Goal: Task Accomplishment & Management: Manage account settings

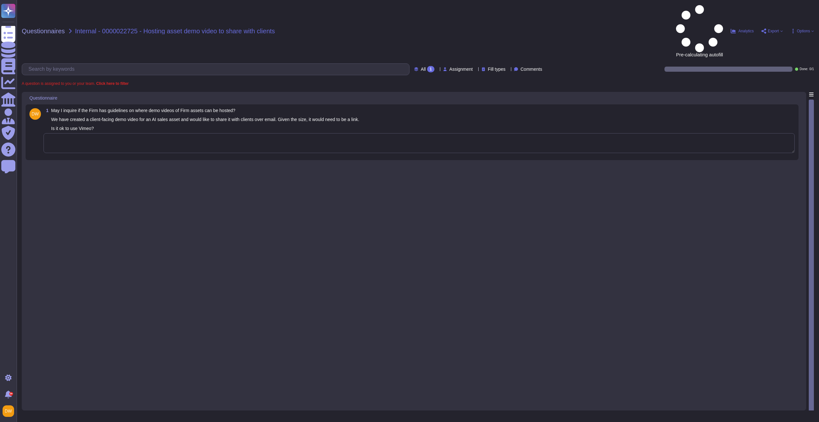
click at [229, 133] on textarea at bounding box center [419, 143] width 751 height 20
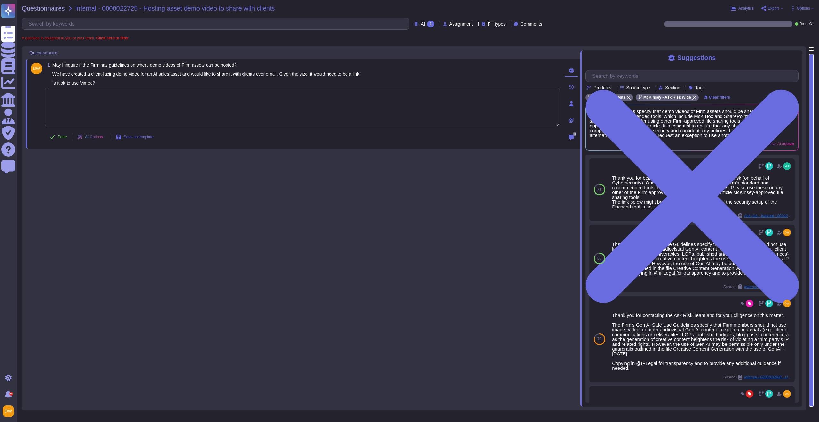
click at [139, 105] on textarea at bounding box center [302, 107] width 515 height 38
paste textarea "According to our Acceptable Use of Technology policy, we can only use approved …"
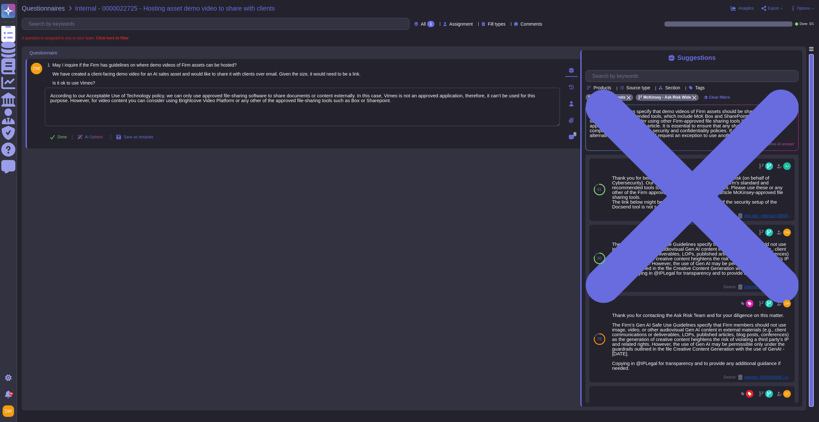
type textarea "According to our Acceptable Use of Technology policy, we can only use approved …"
click at [189, 172] on div "1 May I inquire if the Firm has guidelines on where demo videos of Firm assets …" at bounding box center [303, 226] width 555 height 360
click at [60, 137] on span "Done" at bounding box center [62, 137] width 9 height 4
click at [41, 8] on span "Questionnaires" at bounding box center [43, 8] width 43 height 6
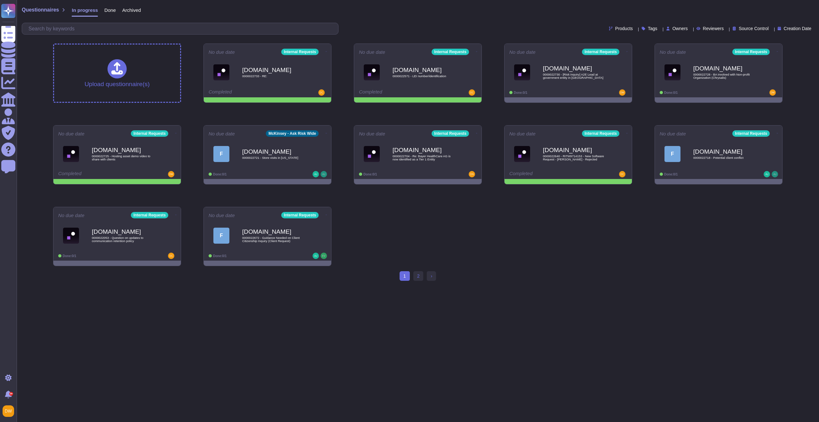
click at [199, 121] on div "Upload questionnaire(s) No due date Internal Requests Force.com 0000022733 - RE…" at bounding box center [418, 154] width 740 height 233
click at [176, 133] on icon at bounding box center [176, 133] width 1 height 2
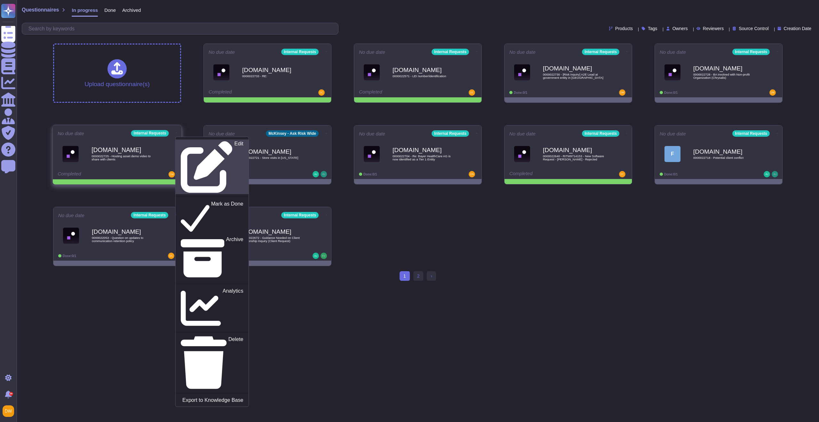
click at [181, 141] on icon at bounding box center [207, 167] width 52 height 52
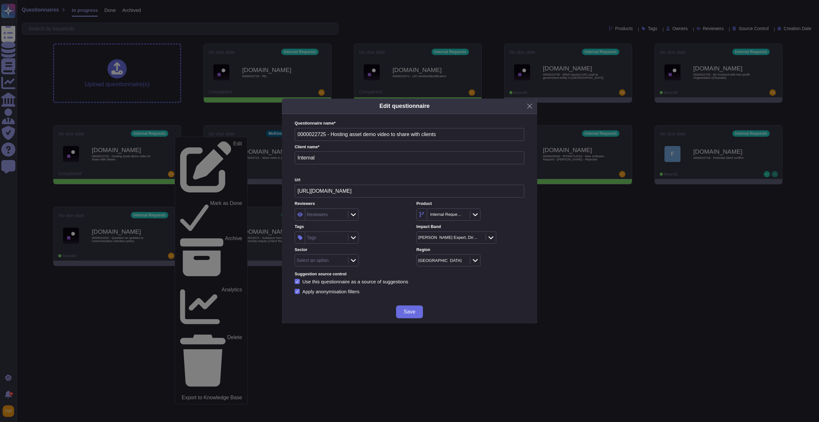
click at [328, 263] on div "Select an option" at bounding box center [321, 260] width 52 height 12
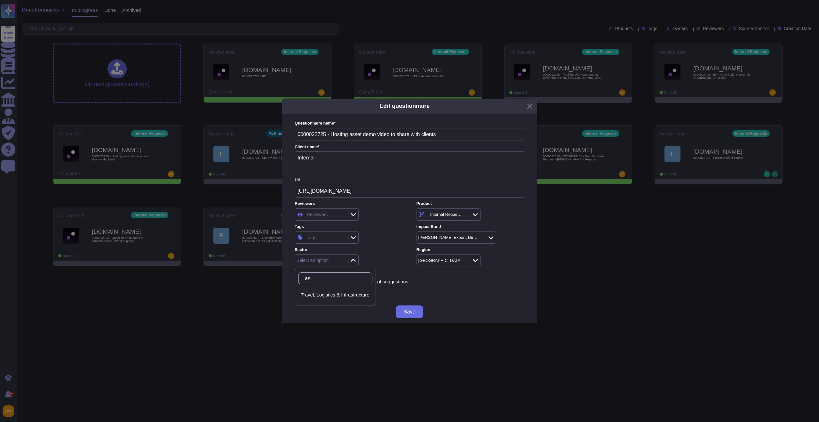
type input "a"
click at [323, 239] on div "Tags" at bounding box center [325, 238] width 41 height 12
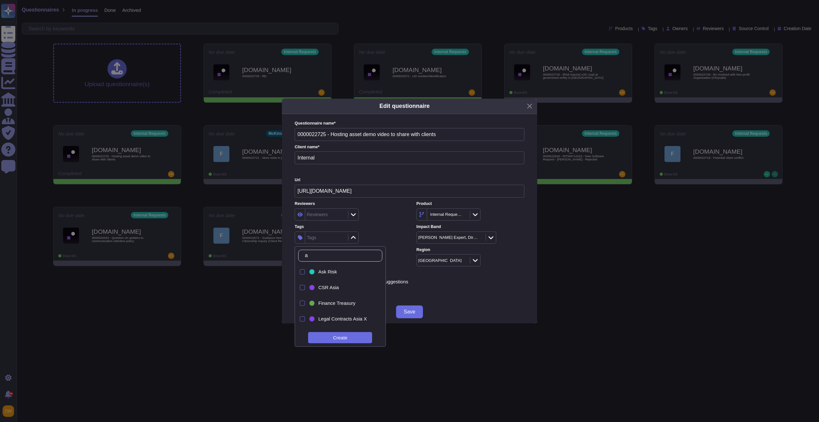
type input "as"
click at [331, 274] on span "Ask Risk" at bounding box center [327, 272] width 19 height 6
click at [369, 240] on div "Ask Risk" at bounding box center [349, 237] width 108 height 12
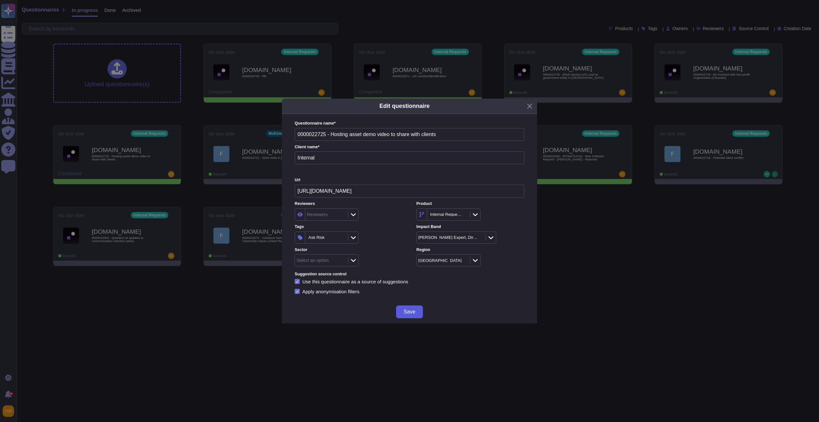
click at [404, 313] on span "Save" at bounding box center [410, 311] width 12 height 5
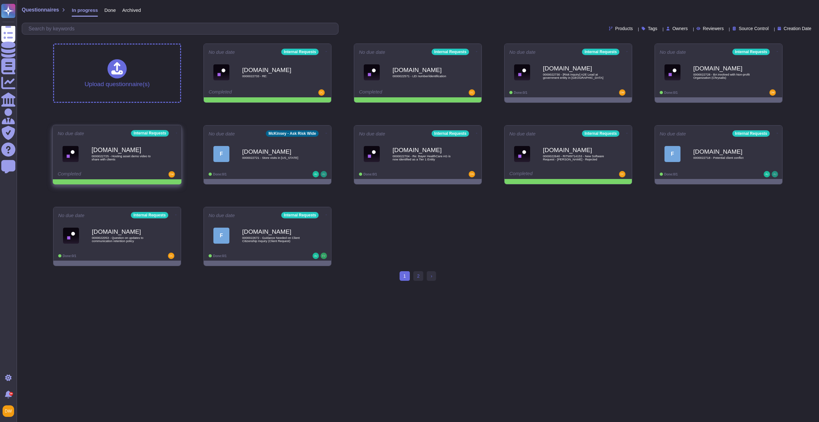
click at [176, 133] on icon at bounding box center [176, 133] width 1 height 0
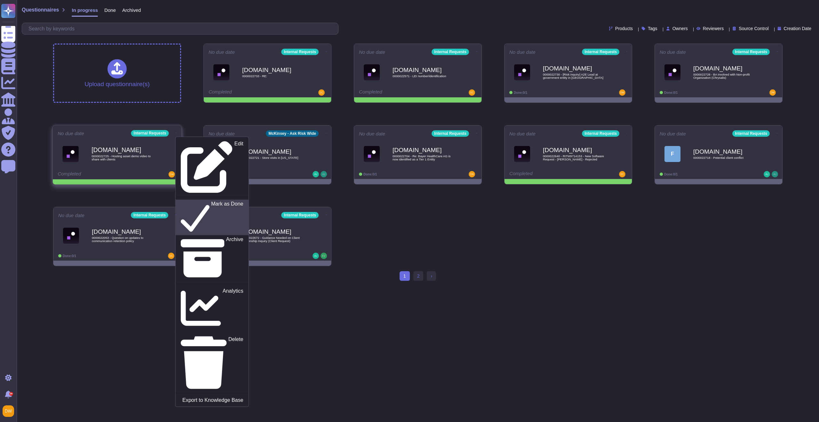
click at [211, 201] on p "Mark as Done" at bounding box center [227, 217] width 32 height 33
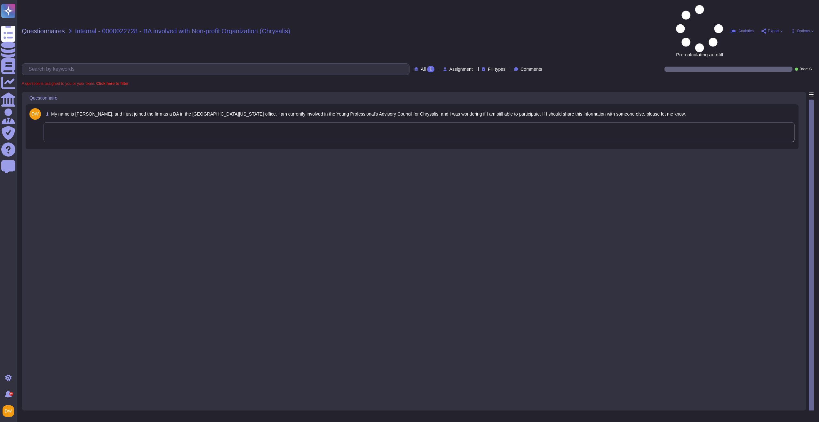
click at [226, 122] on textarea at bounding box center [419, 132] width 751 height 20
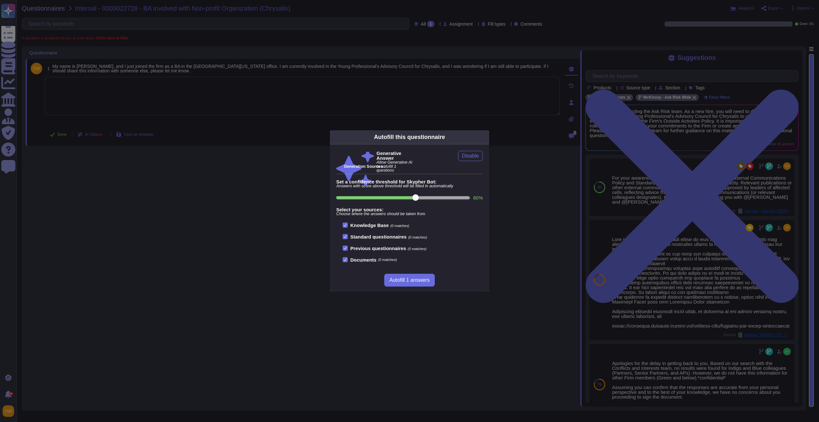
click at [268, 103] on div "Autofill this questionnaire Generative Answer Allow Generative AI to autofill 1…" at bounding box center [409, 211] width 819 height 422
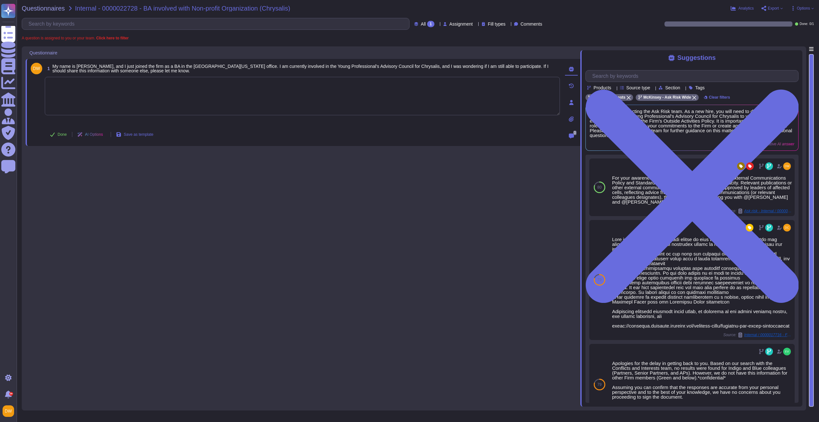
click at [210, 93] on textarea at bounding box center [302, 96] width 515 height 38
paste textarea "Lor ipsu dolorsita, C ad elitsed doei tem inc Utla’e Dolorem Aliquaenim Admini.…"
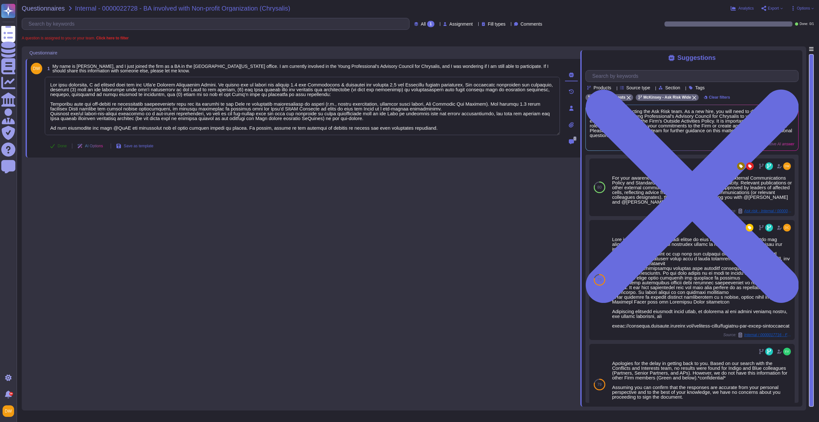
type textarea "Lor ipsu dolorsita, C ad elitsed doei tem inc Utla’e Dolorem Aliquaenim Admini.…"
click at [63, 145] on span "Done" at bounding box center [62, 146] width 9 height 4
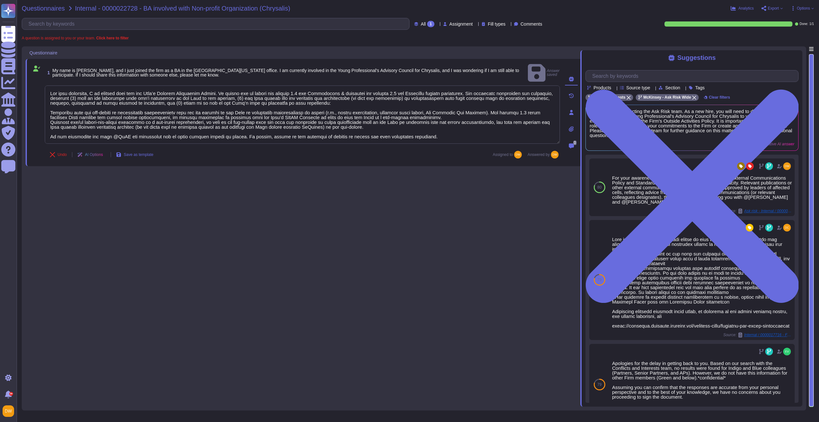
click at [48, 6] on span "Questionnaires" at bounding box center [43, 8] width 43 height 6
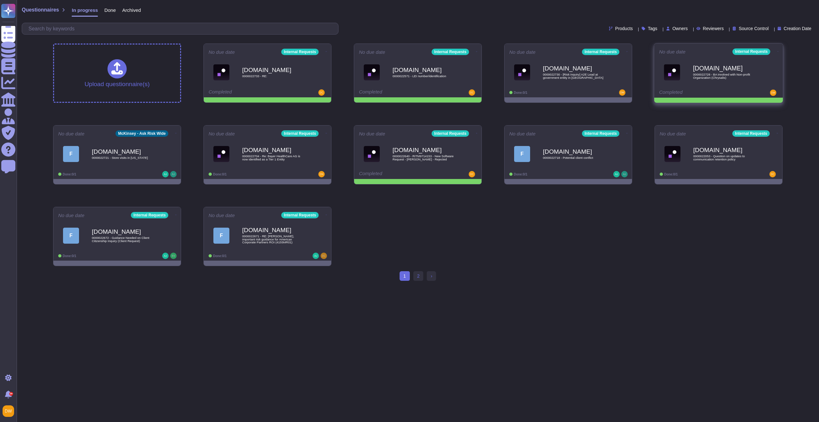
click at [777, 51] on icon at bounding box center [777, 52] width 1 height 2
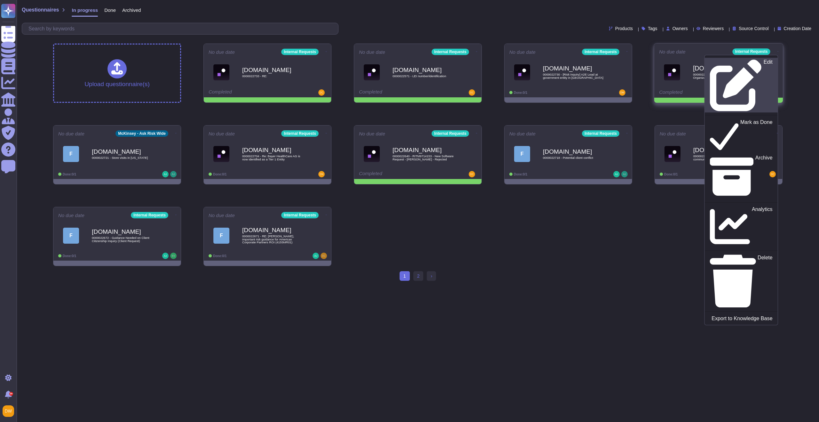
click at [757, 65] on link "Edit" at bounding box center [741, 85] width 73 height 55
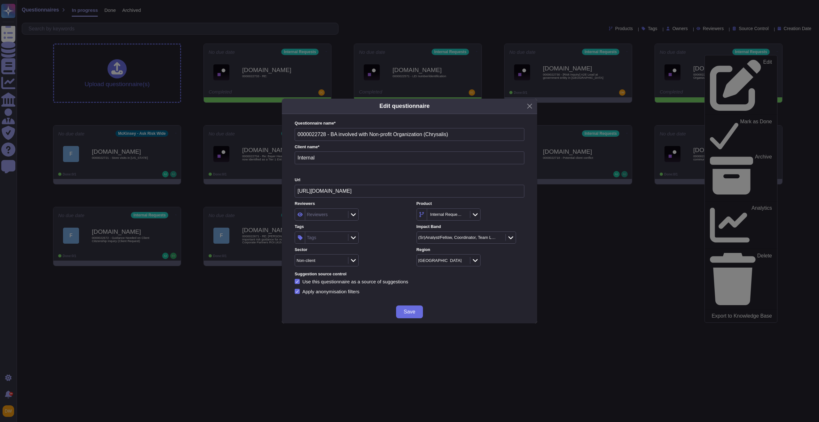
click at [331, 233] on div "Tags" at bounding box center [325, 238] width 41 height 12
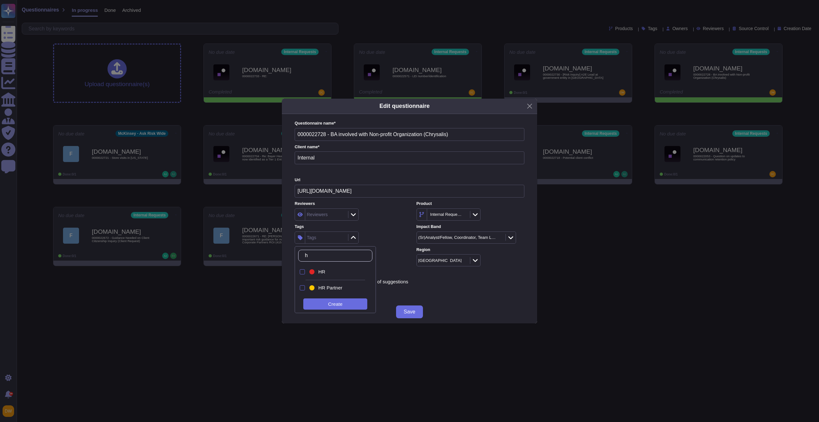
type input "hr"
click at [329, 273] on div "HR" at bounding box center [340, 272] width 45 height 6
click at [384, 238] on div "HR" at bounding box center [349, 237] width 108 height 12
click at [407, 311] on span "Save" at bounding box center [410, 311] width 12 height 5
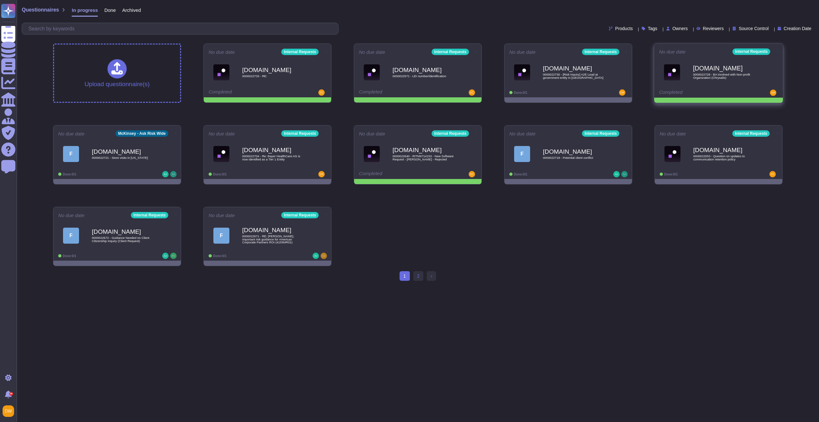
click at [777, 51] on icon at bounding box center [777, 52] width 1 height 2
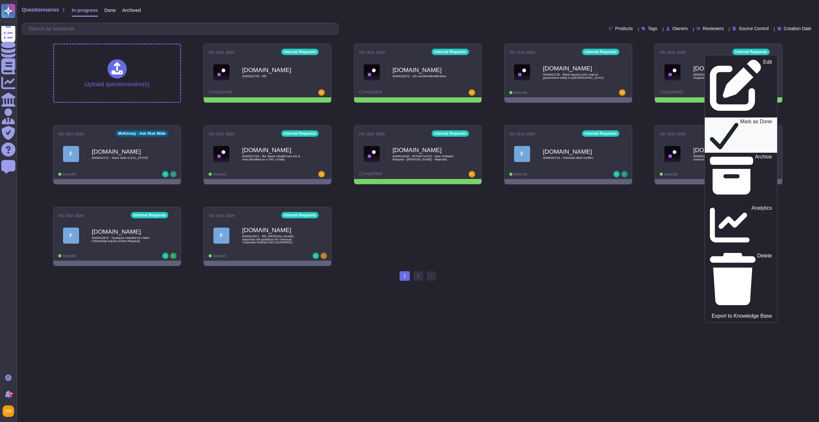
click at [758, 119] on div "Mark as Done" at bounding box center [741, 135] width 62 height 33
